Goal: Transaction & Acquisition: Purchase product/service

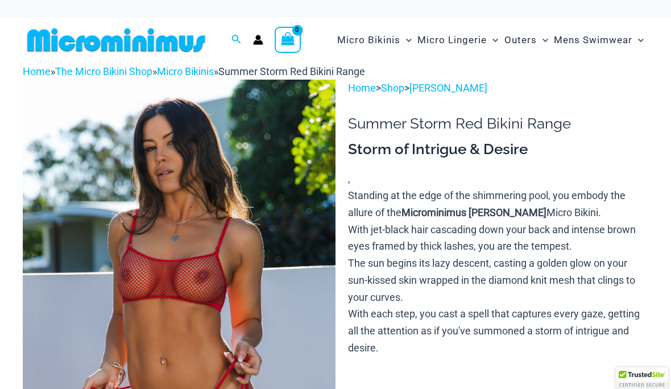
click at [65, 267] on img at bounding box center [179, 314] width 313 height 469
click at [65, 264] on img at bounding box center [179, 314] width 313 height 469
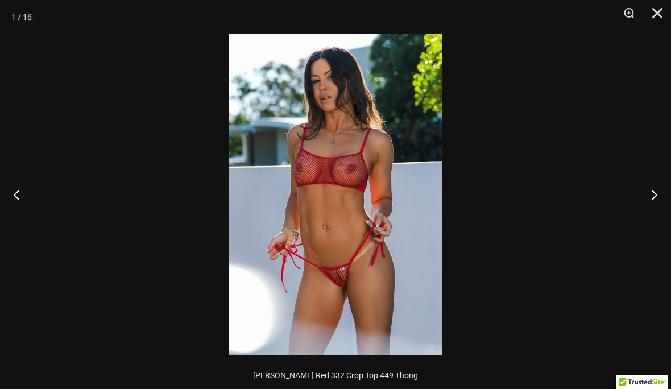
click at [655, 196] on button "Next" at bounding box center [650, 194] width 43 height 57
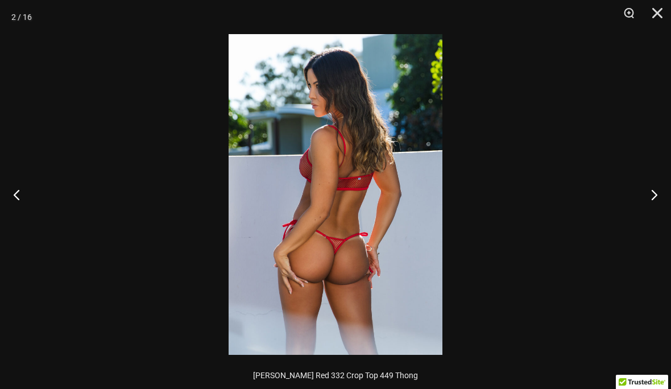
click at [652, 200] on button "Next" at bounding box center [650, 194] width 43 height 57
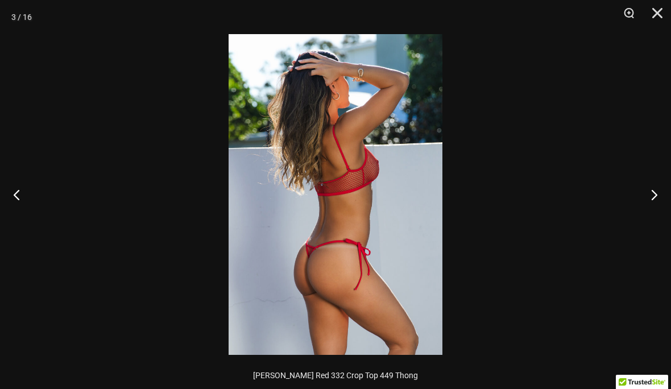
click at [650, 198] on button "Next" at bounding box center [650, 194] width 43 height 57
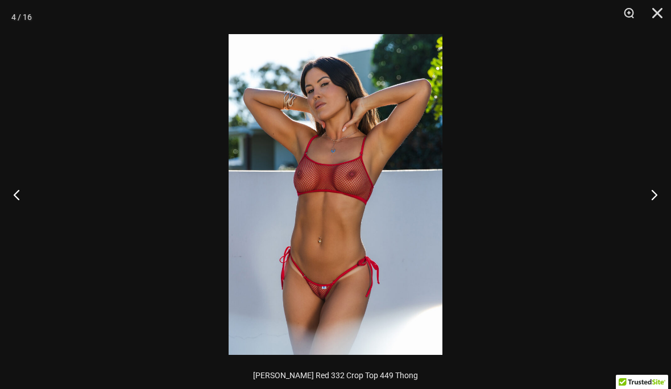
click at [648, 197] on button "Next" at bounding box center [650, 194] width 43 height 57
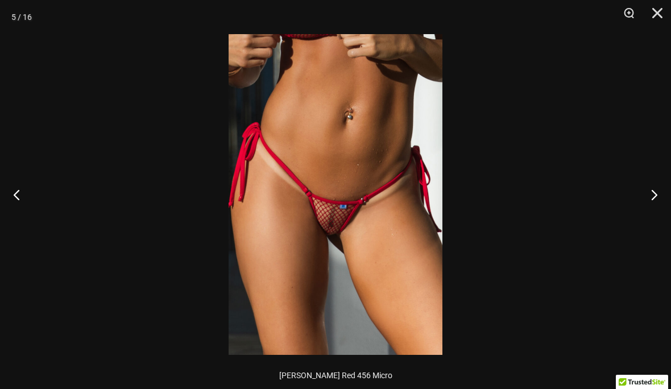
click at [651, 196] on button "Next" at bounding box center [650, 194] width 43 height 57
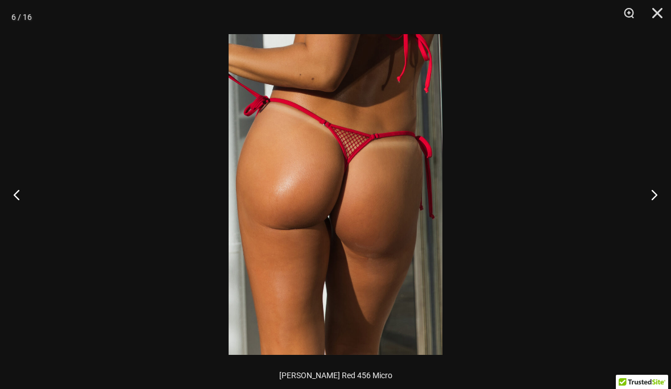
click at [650, 192] on button "Next" at bounding box center [650, 194] width 43 height 57
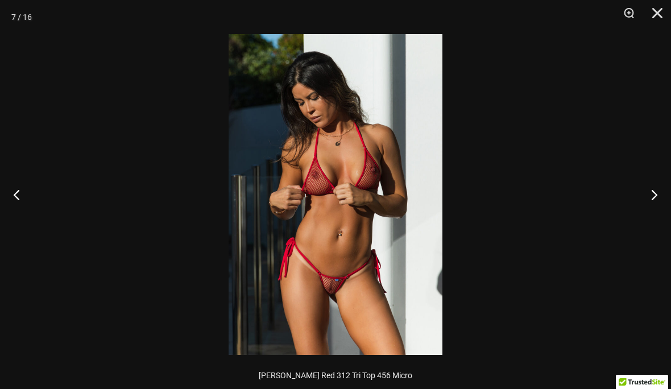
click at [647, 197] on button "Next" at bounding box center [650, 194] width 43 height 57
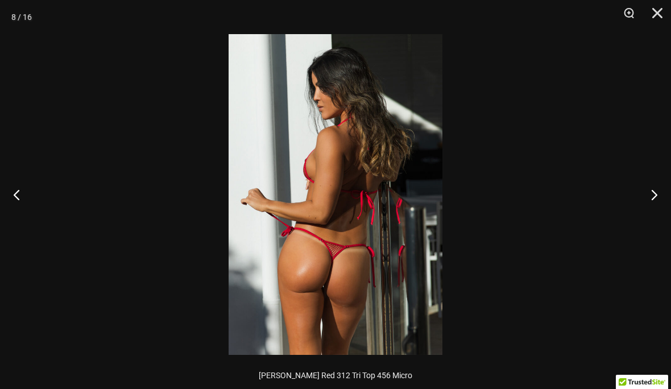
click at [647, 196] on button "Next" at bounding box center [650, 194] width 43 height 57
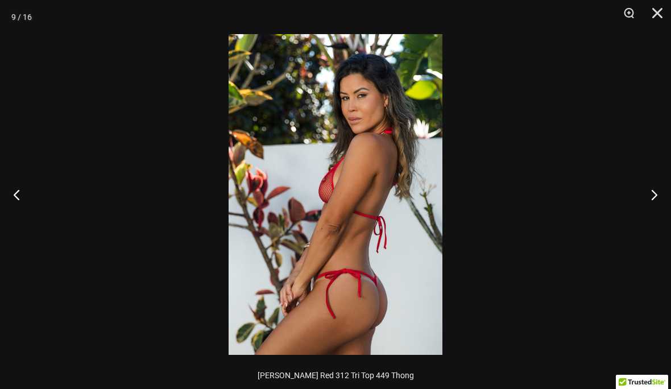
click at [652, 201] on button "Next" at bounding box center [650, 194] width 43 height 57
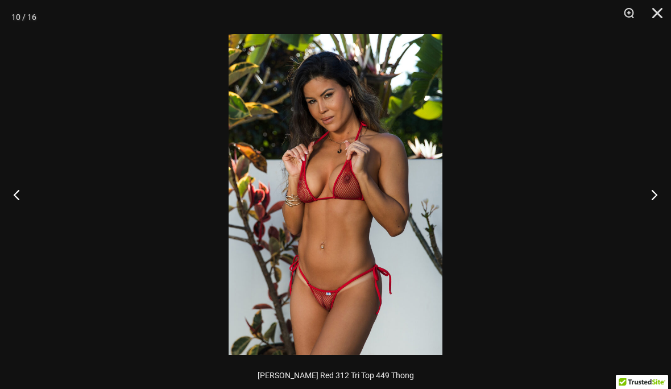
click at [654, 196] on button "Next" at bounding box center [650, 194] width 43 height 57
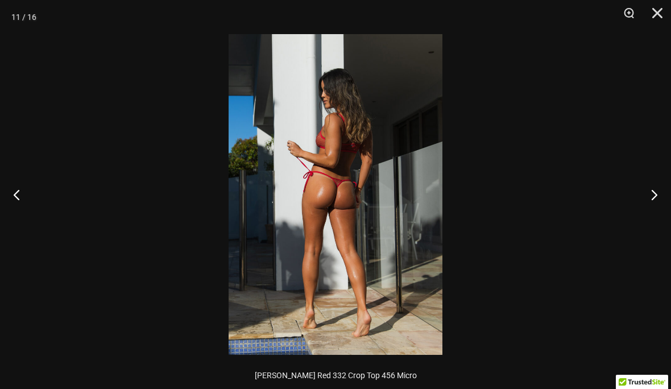
click at [655, 197] on button "Next" at bounding box center [650, 194] width 43 height 57
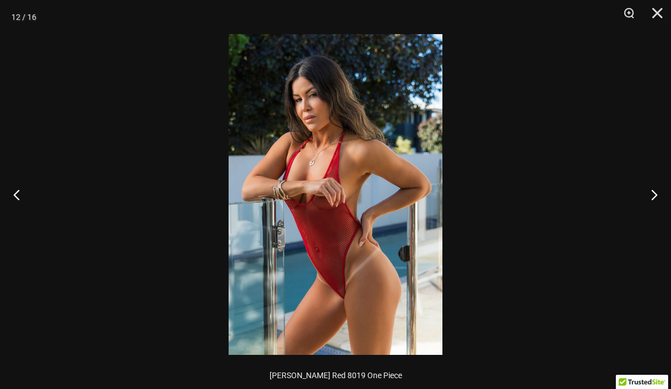
click at [651, 197] on button "Next" at bounding box center [650, 194] width 43 height 57
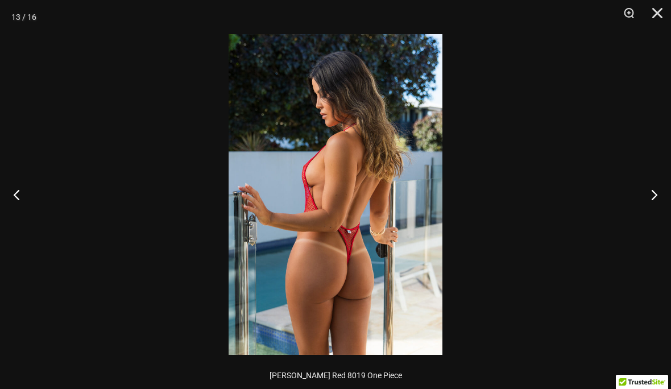
click at [652, 190] on button "Next" at bounding box center [650, 194] width 43 height 57
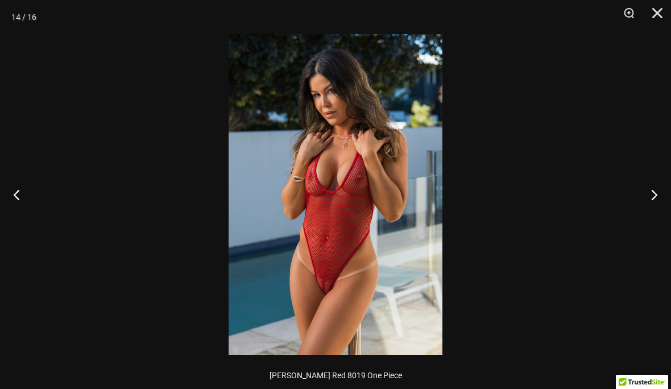
click at [15, 193] on button "Previous" at bounding box center [21, 194] width 43 height 57
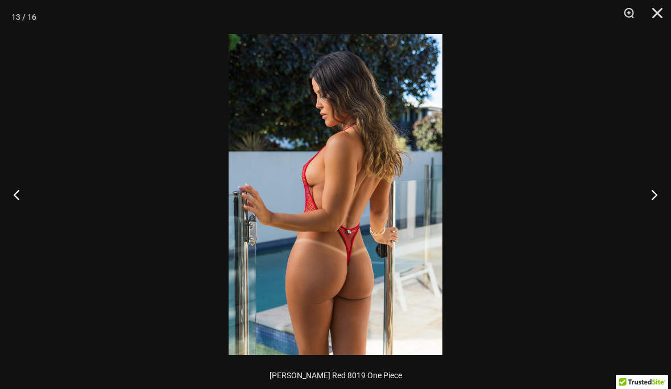
click at [652, 204] on button "Next" at bounding box center [650, 194] width 43 height 57
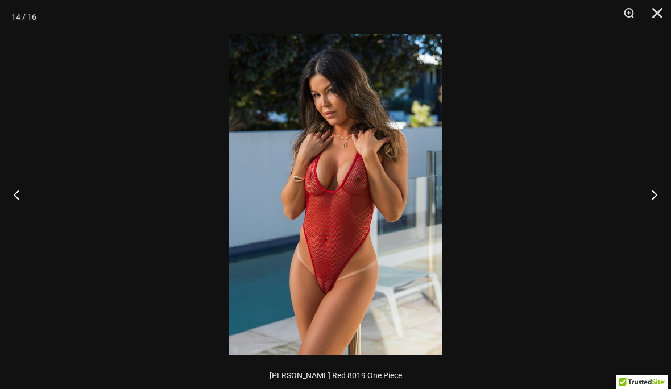
click at [654, 202] on button "Next" at bounding box center [650, 194] width 43 height 57
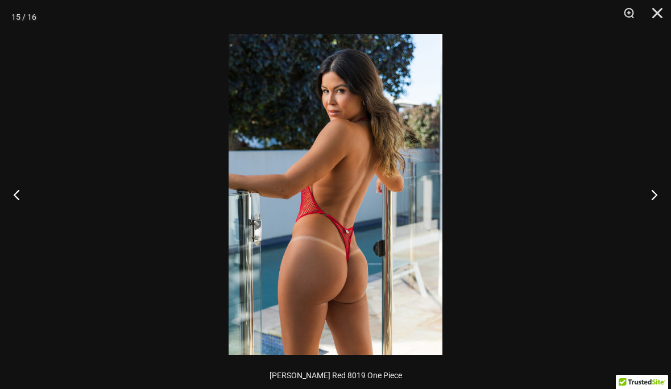
click at [654, 200] on button "Next" at bounding box center [650, 194] width 43 height 57
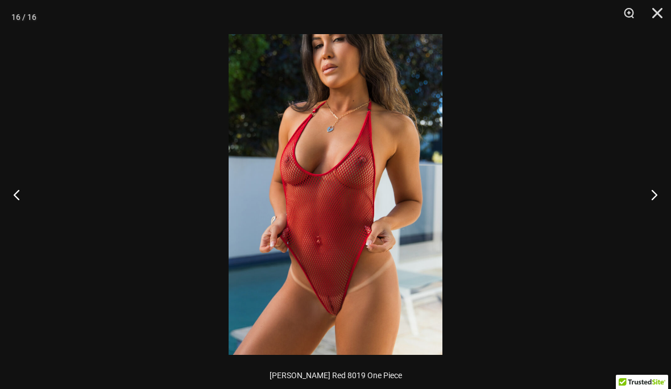
click at [655, 198] on button "Next" at bounding box center [650, 194] width 43 height 57
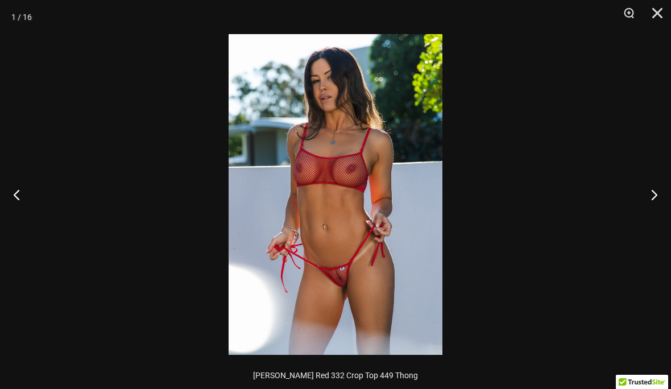
click at [652, 197] on button "Next" at bounding box center [650, 194] width 43 height 57
